Goal: Navigation & Orientation: Go to known website

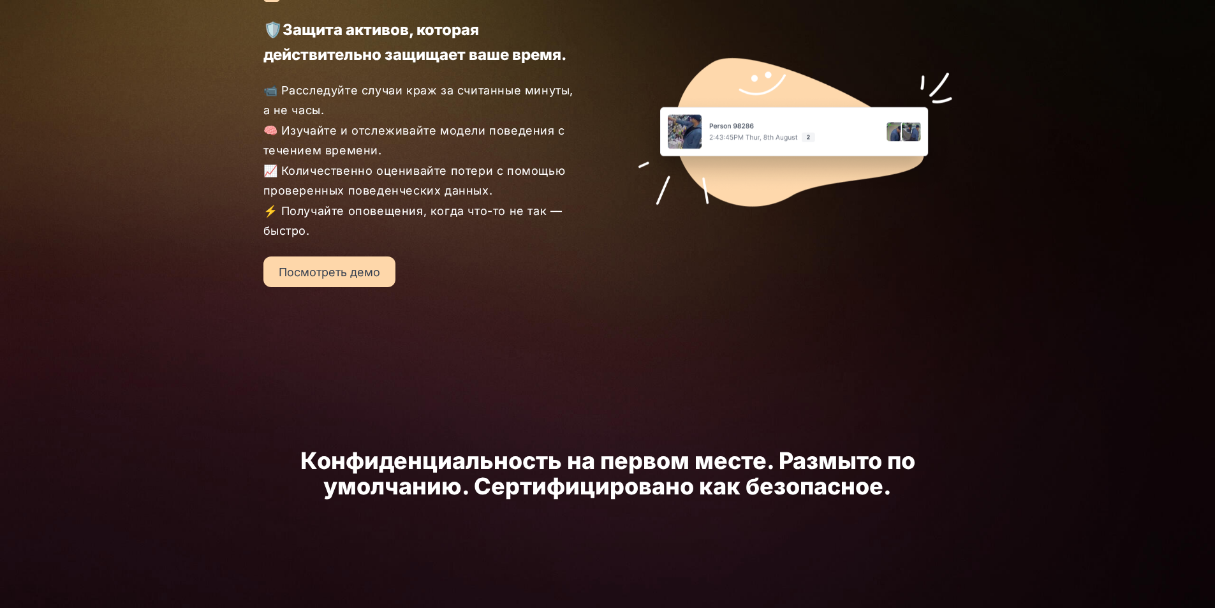
scroll to position [1976, 0]
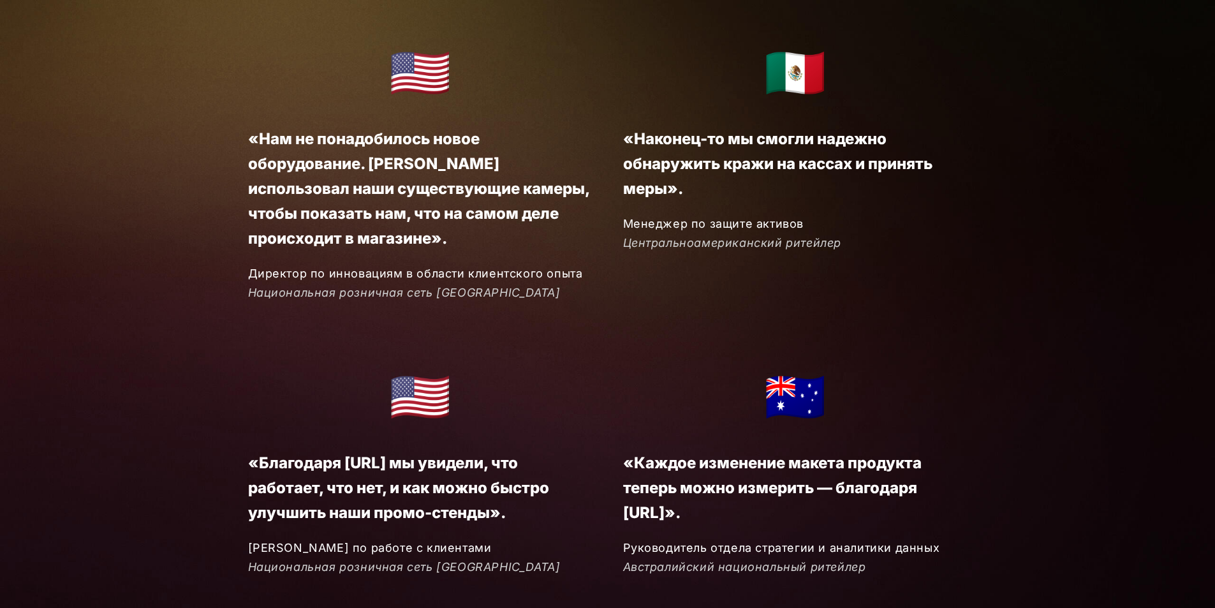
scroll to position [2898, 0]
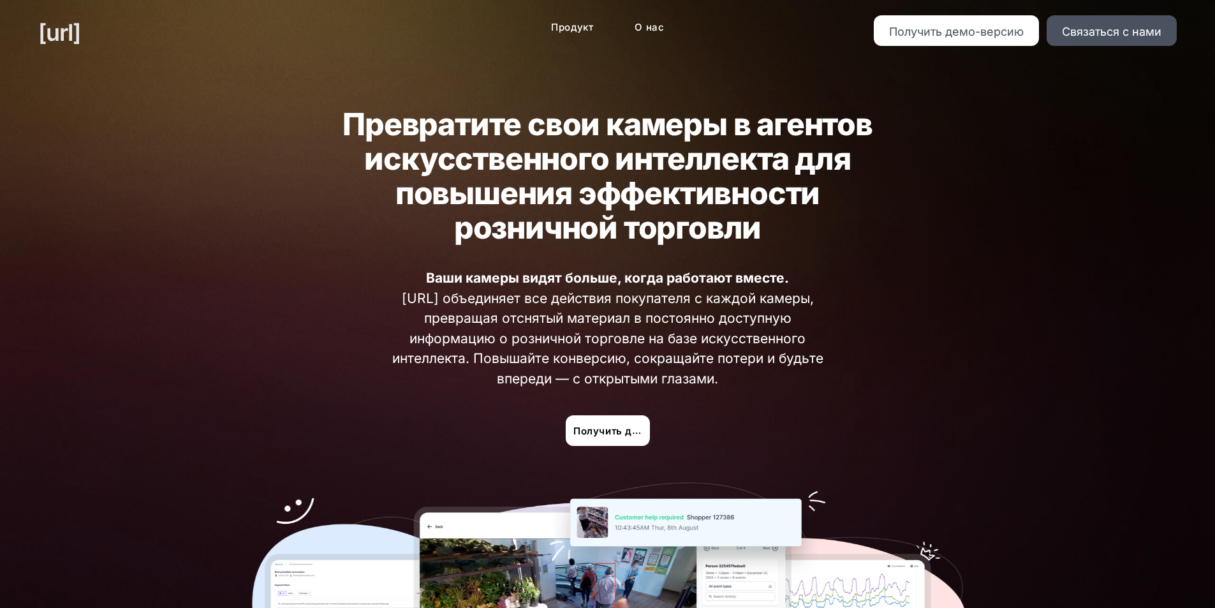
click at [80, 33] on font "черный.ai" at bounding box center [59, 32] width 42 height 28
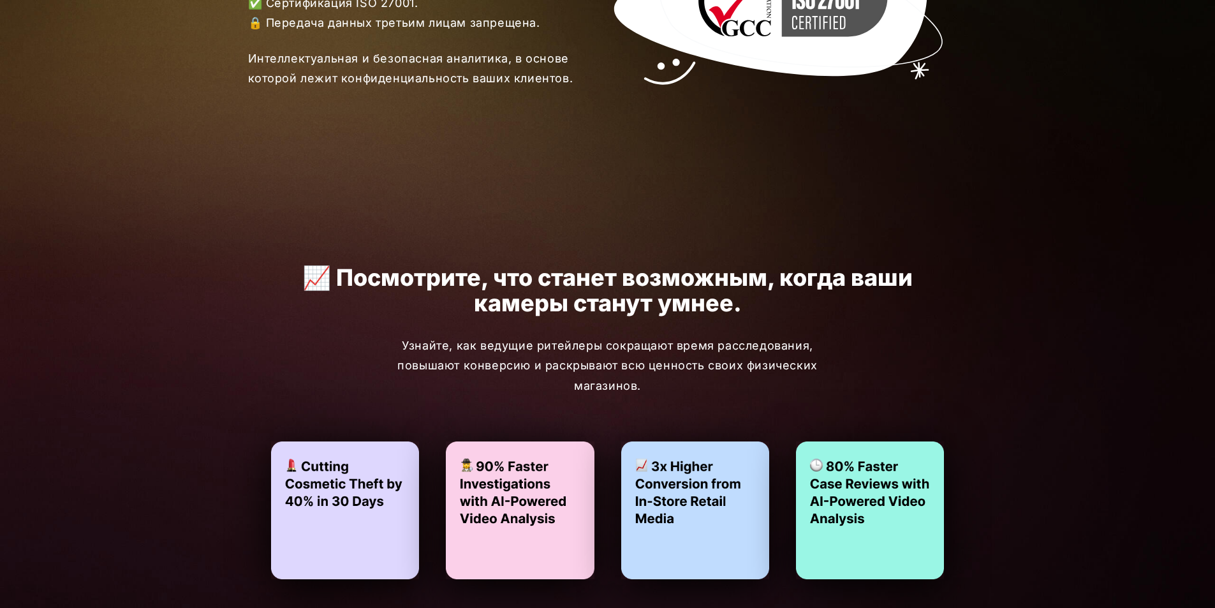
scroll to position [2070, 0]
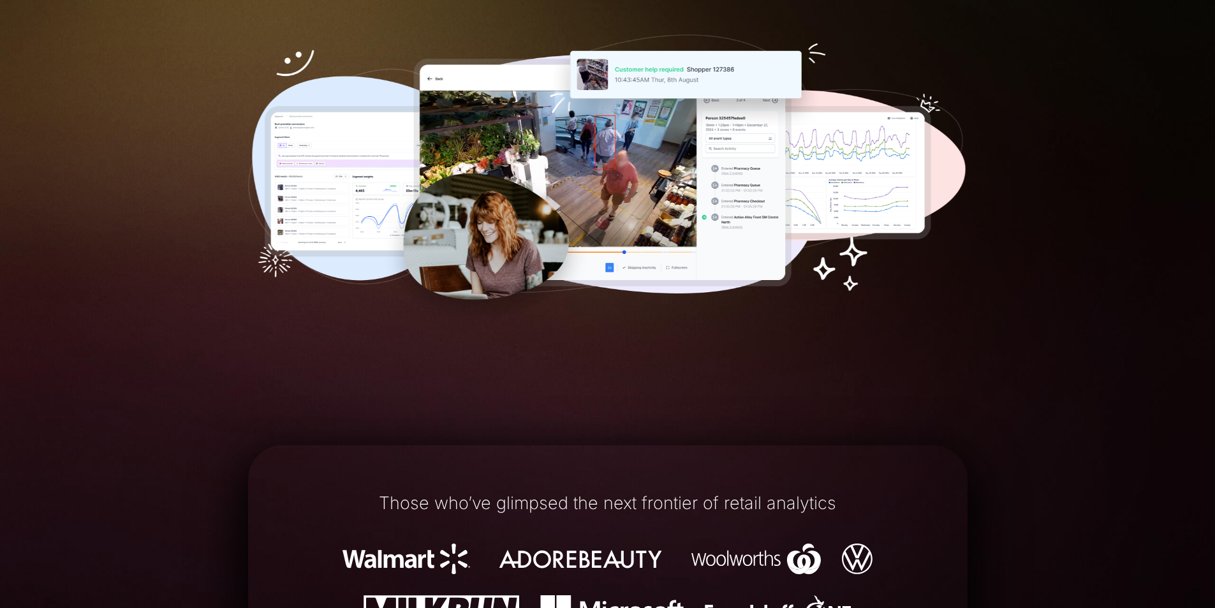
scroll to position [319, 0]
